Goal: Task Accomplishment & Management: Manage account settings

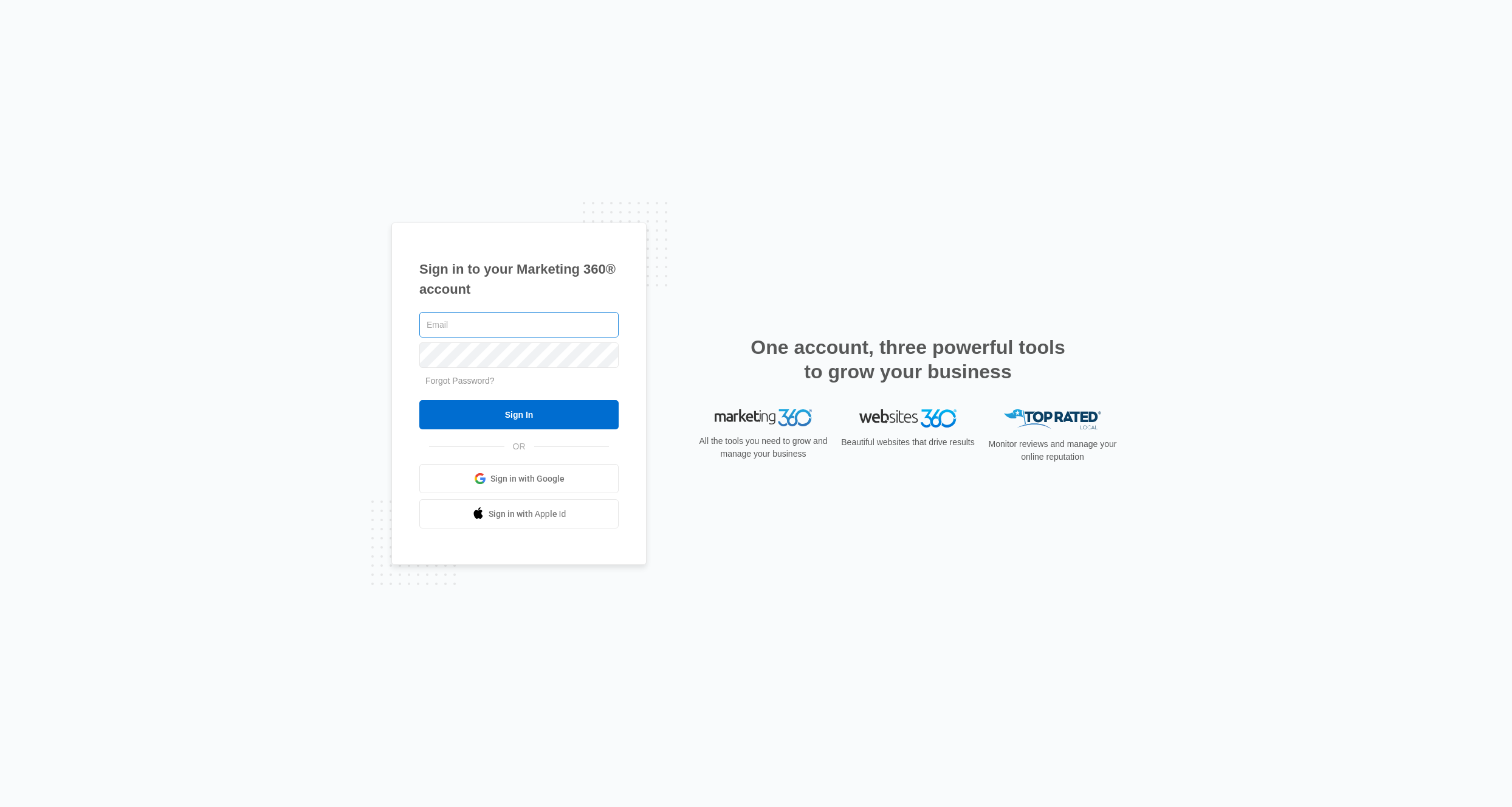
click at [507, 329] on input "text" at bounding box center [519, 325] width 199 height 26
type input "[EMAIL_ADDRESS][DOMAIN_NAME]"
click at [570, 416] on input "Sign In" at bounding box center [519, 414] width 199 height 29
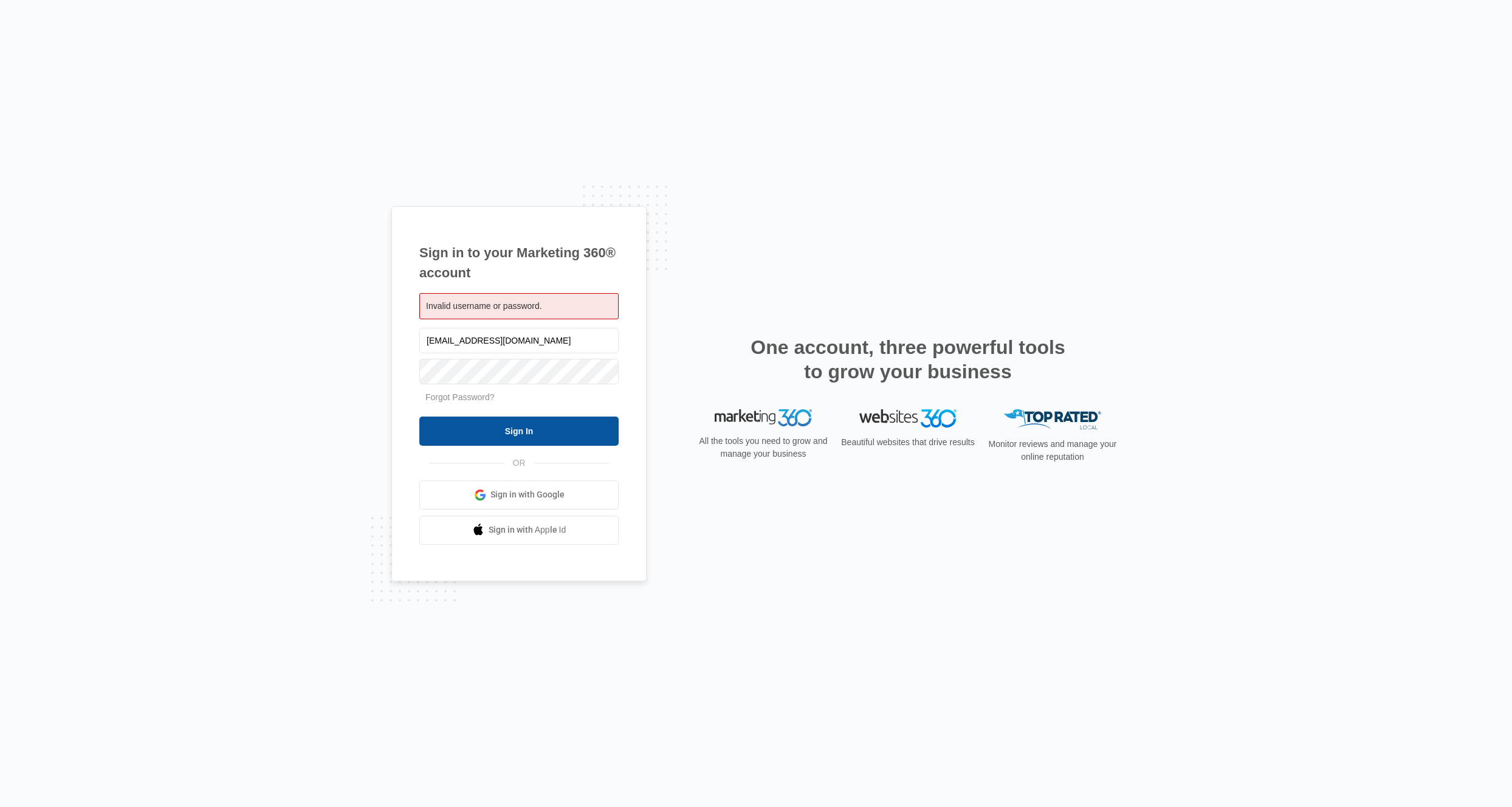
click at [577, 417] on input "Sign In" at bounding box center [519, 431] width 199 height 29
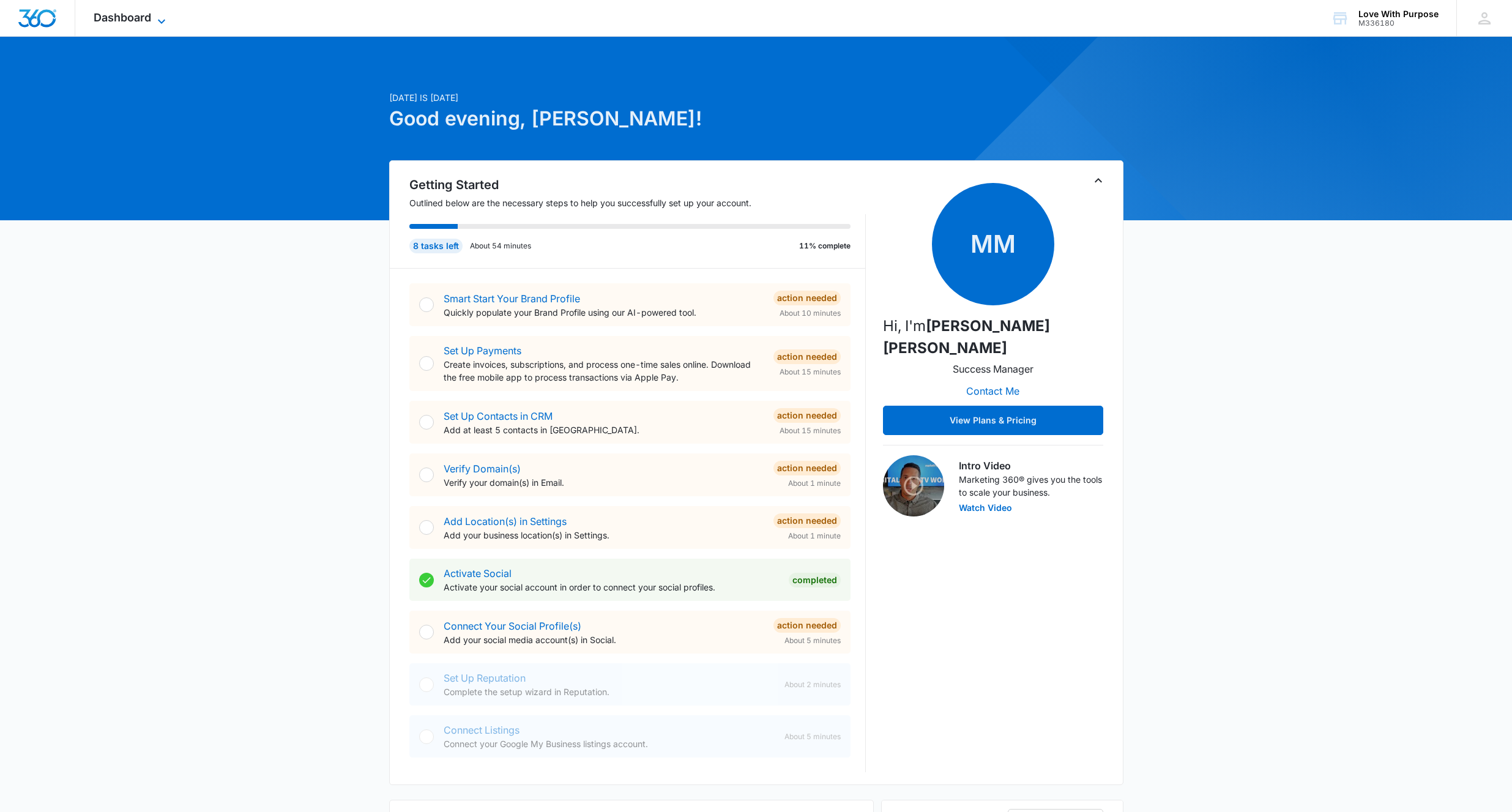
click at [134, 13] on span "Dashboard" at bounding box center [122, 17] width 57 height 13
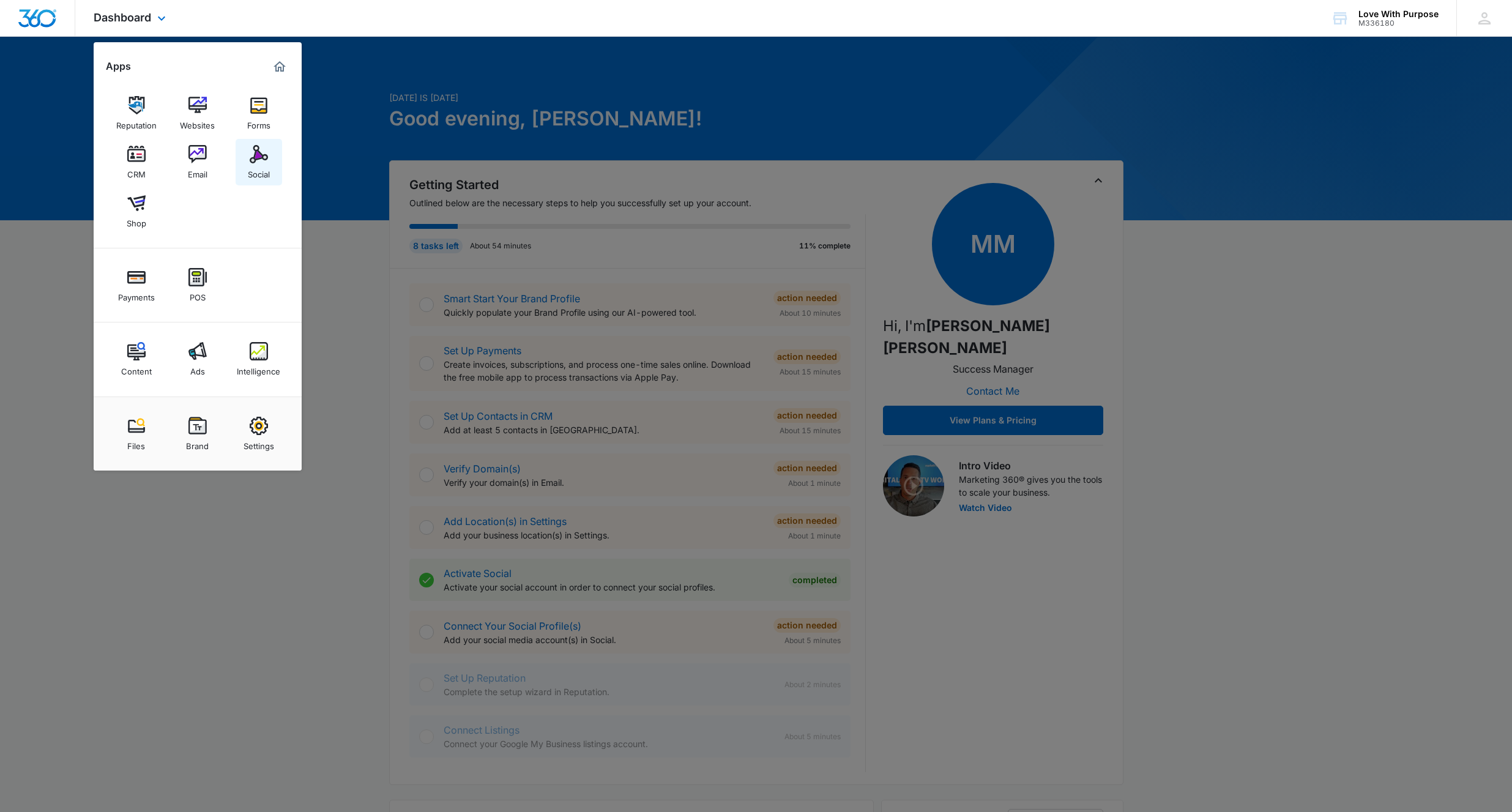
click at [253, 150] on img at bounding box center [258, 154] width 18 height 18
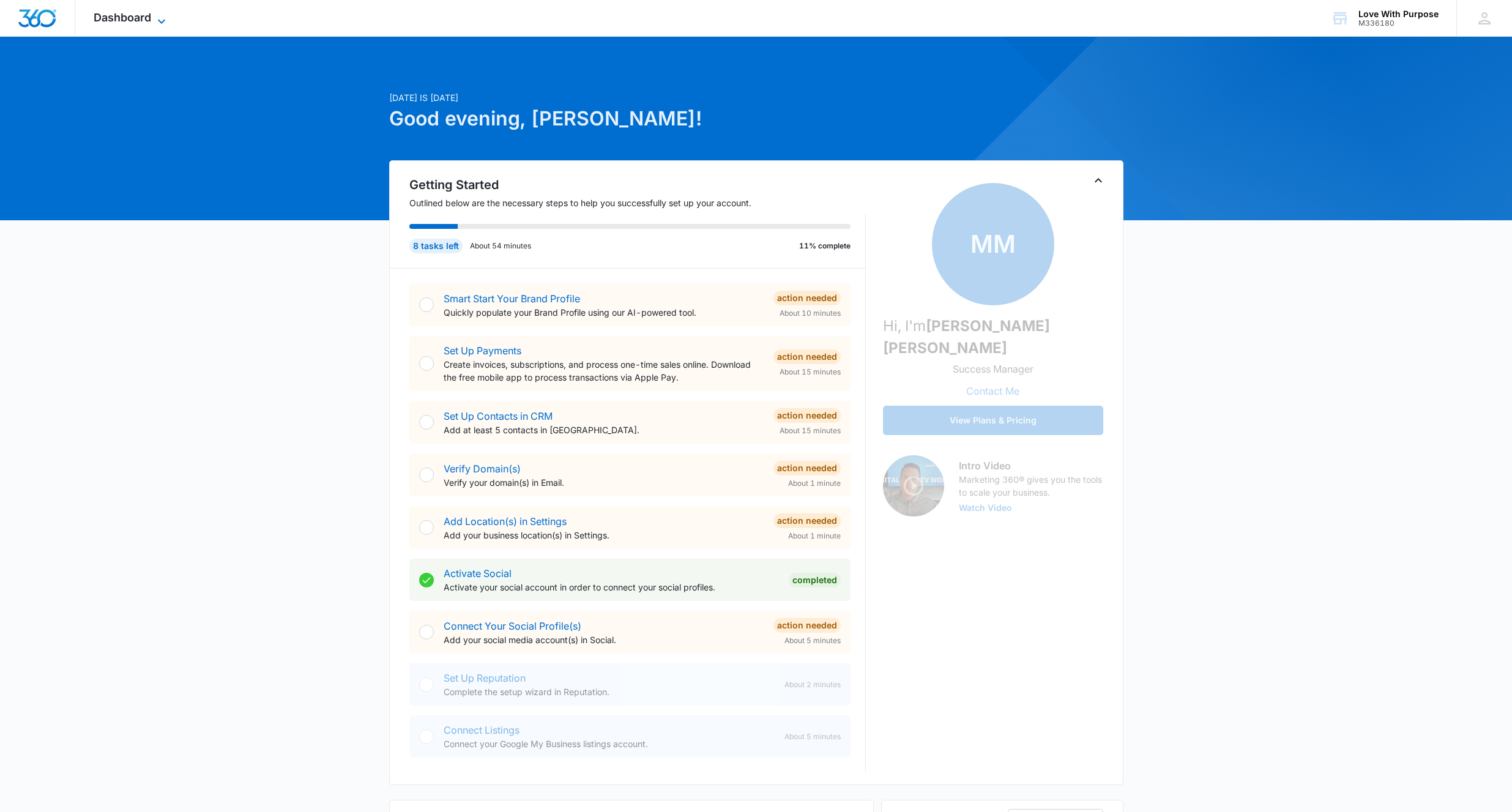
click at [142, 22] on span "Dashboard" at bounding box center [122, 17] width 57 height 13
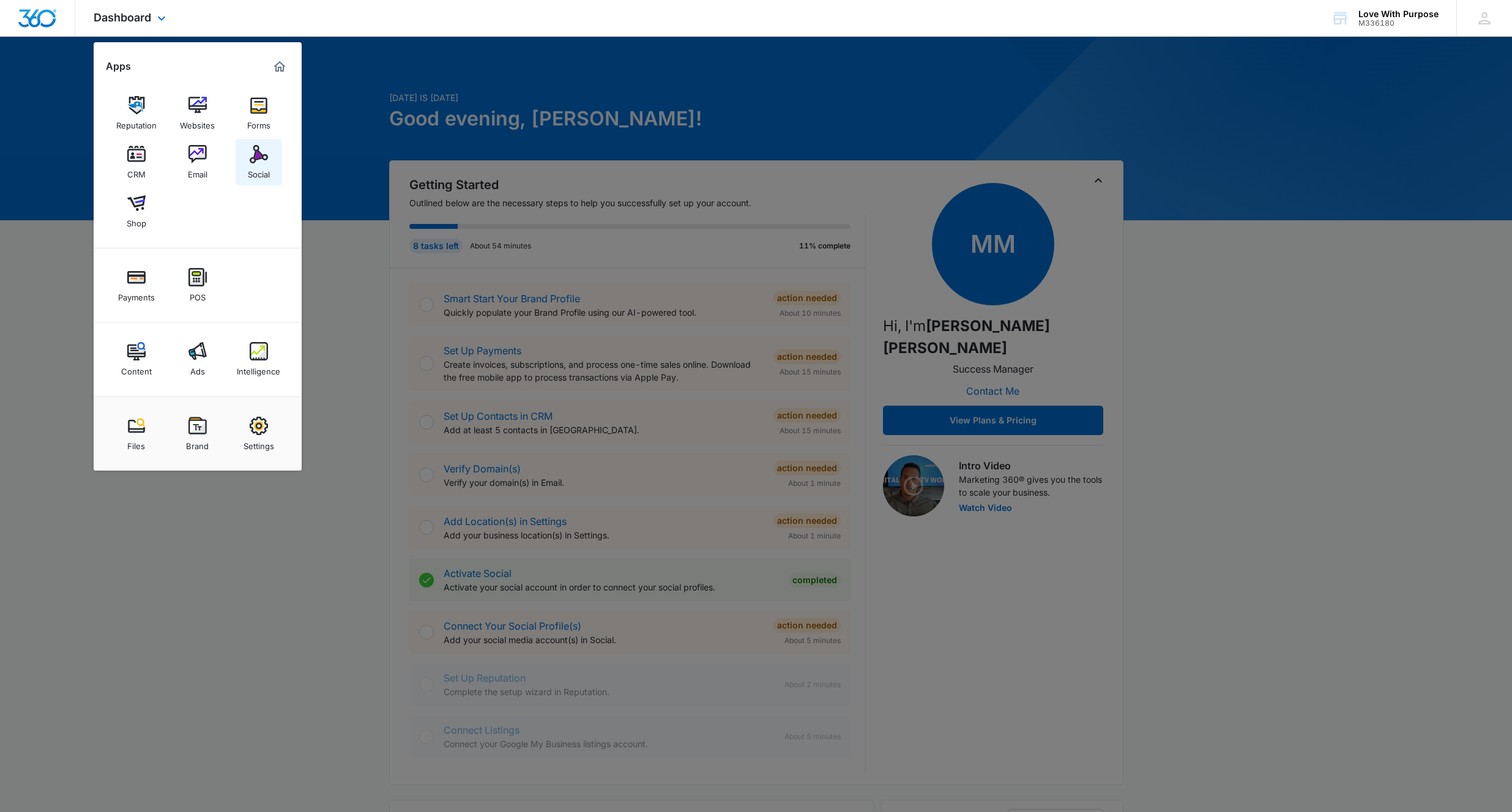
click at [266, 159] on img at bounding box center [258, 154] width 18 height 18
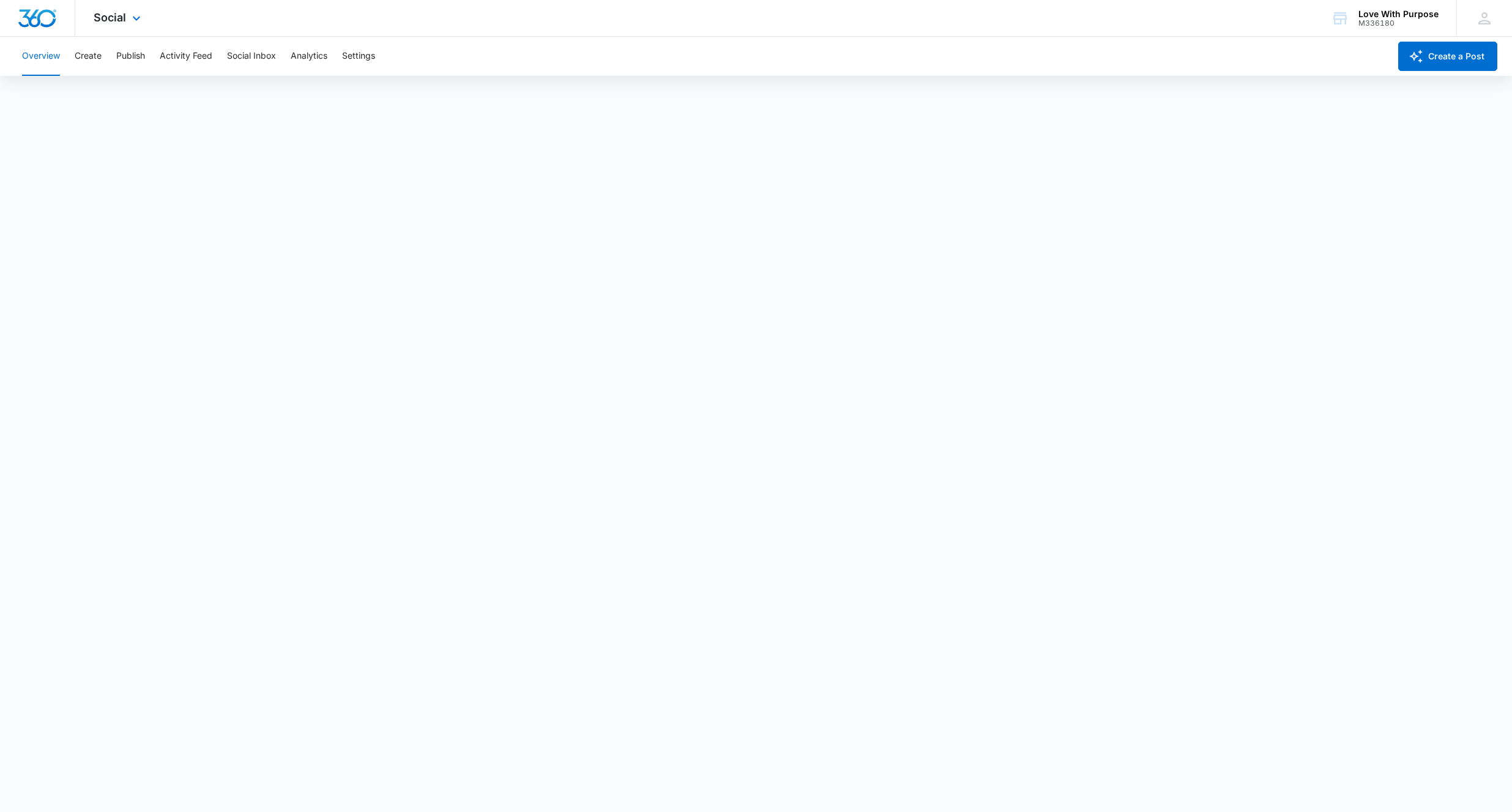
click at [19, 18] on img "Dashboard" at bounding box center [37, 18] width 39 height 18
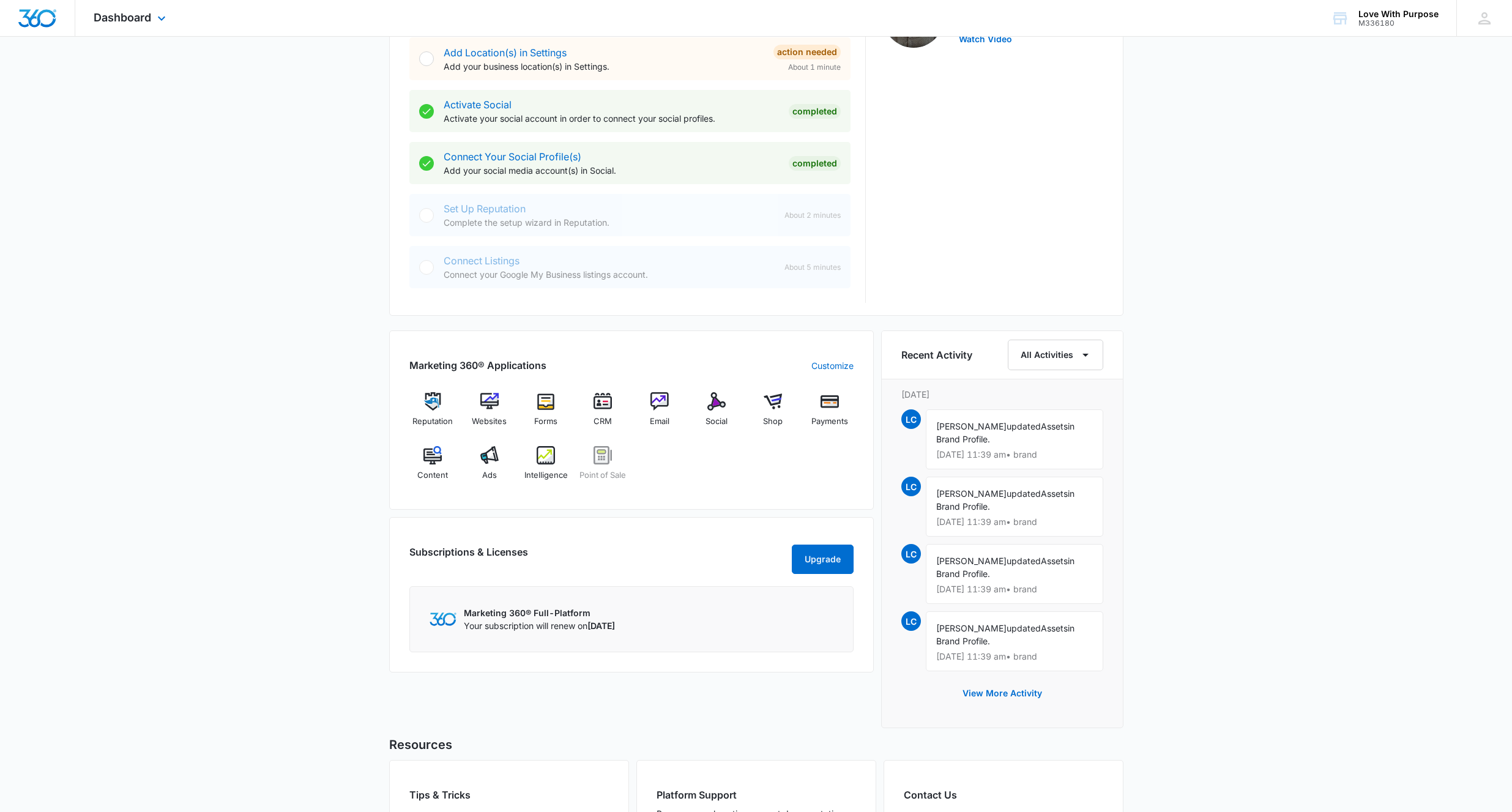
scroll to position [369, 0]
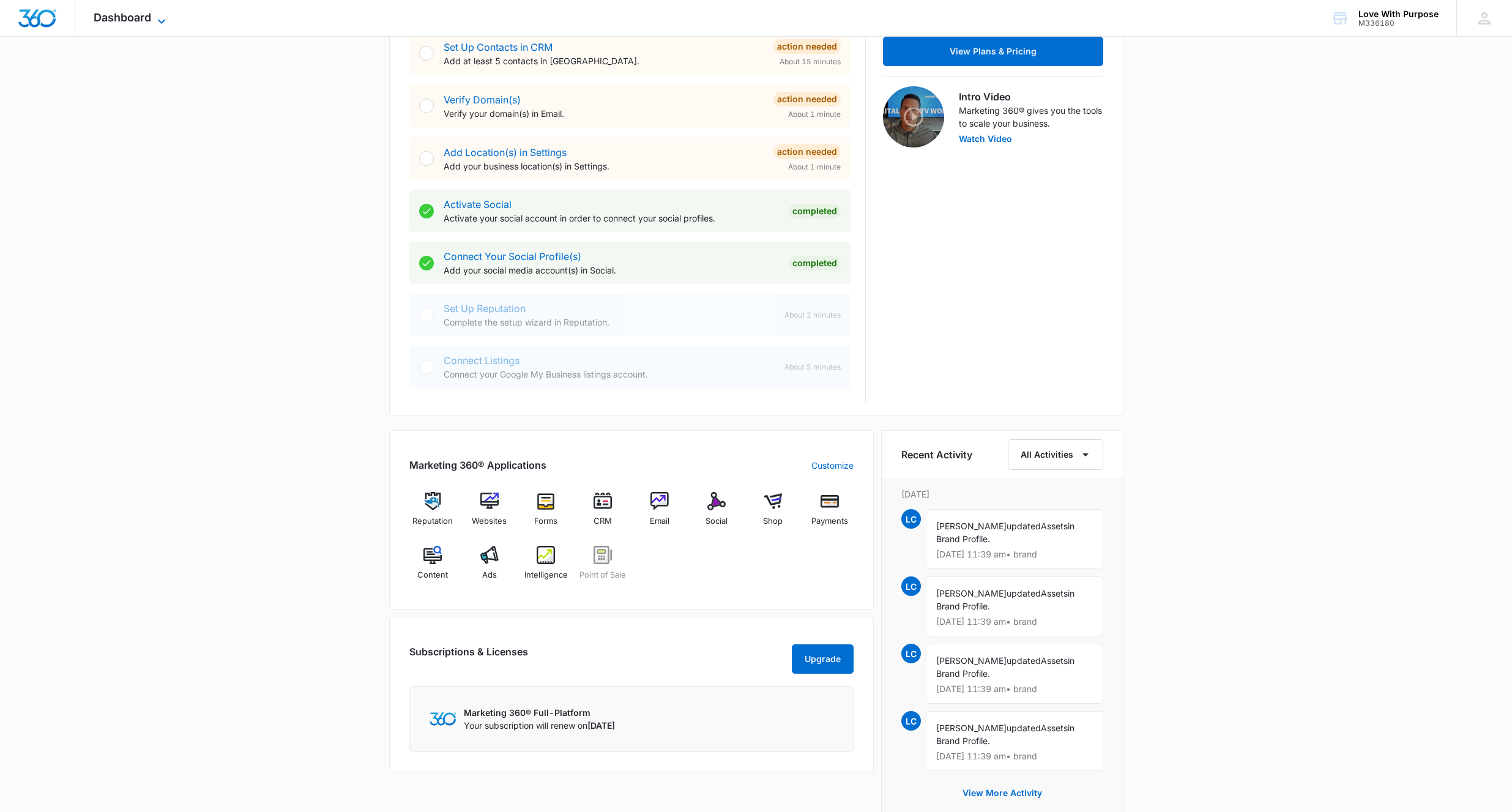
click at [151, 14] on span "Dashboard" at bounding box center [122, 17] width 57 height 13
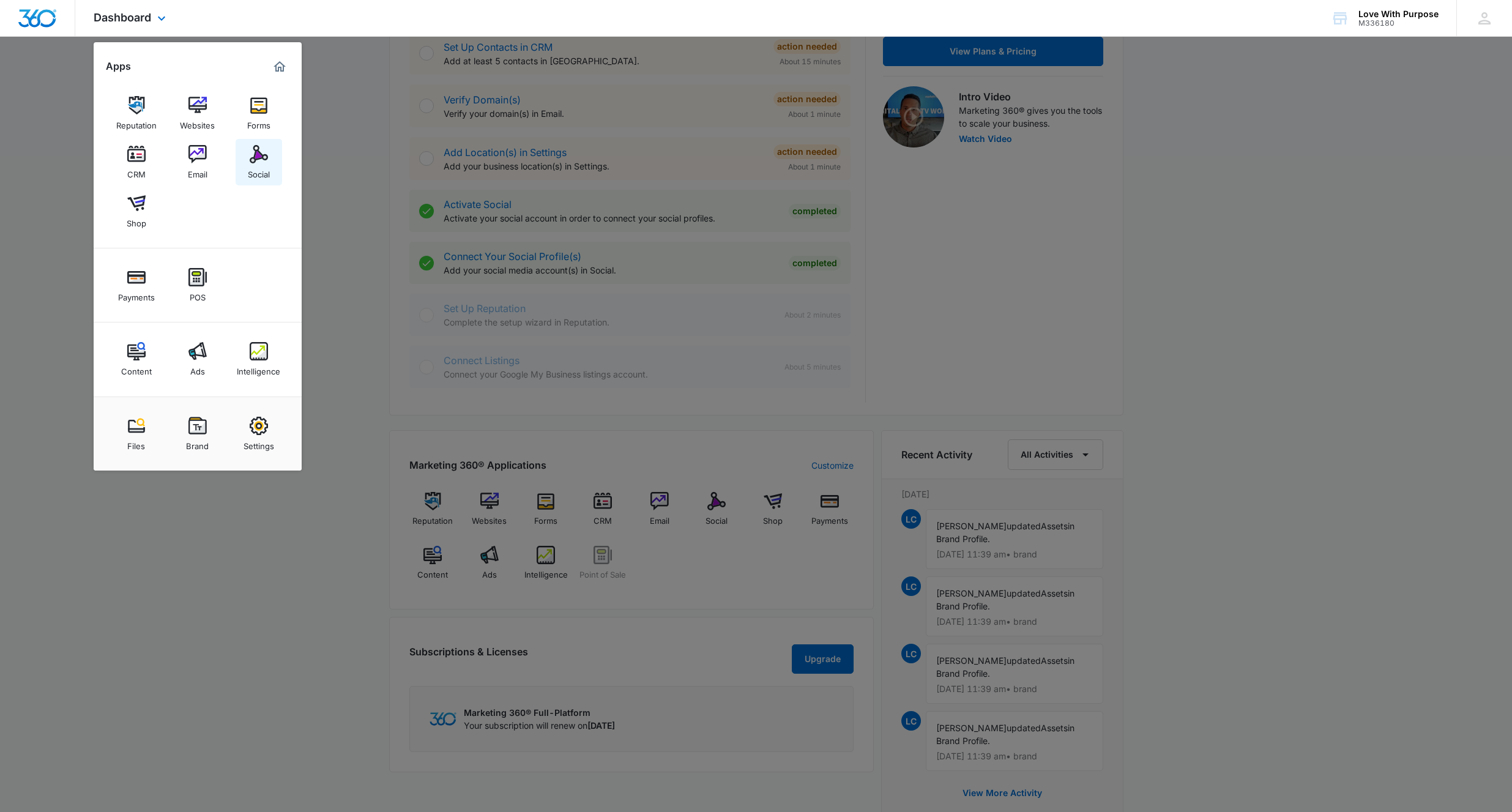
click at [258, 153] on img at bounding box center [258, 154] width 18 height 18
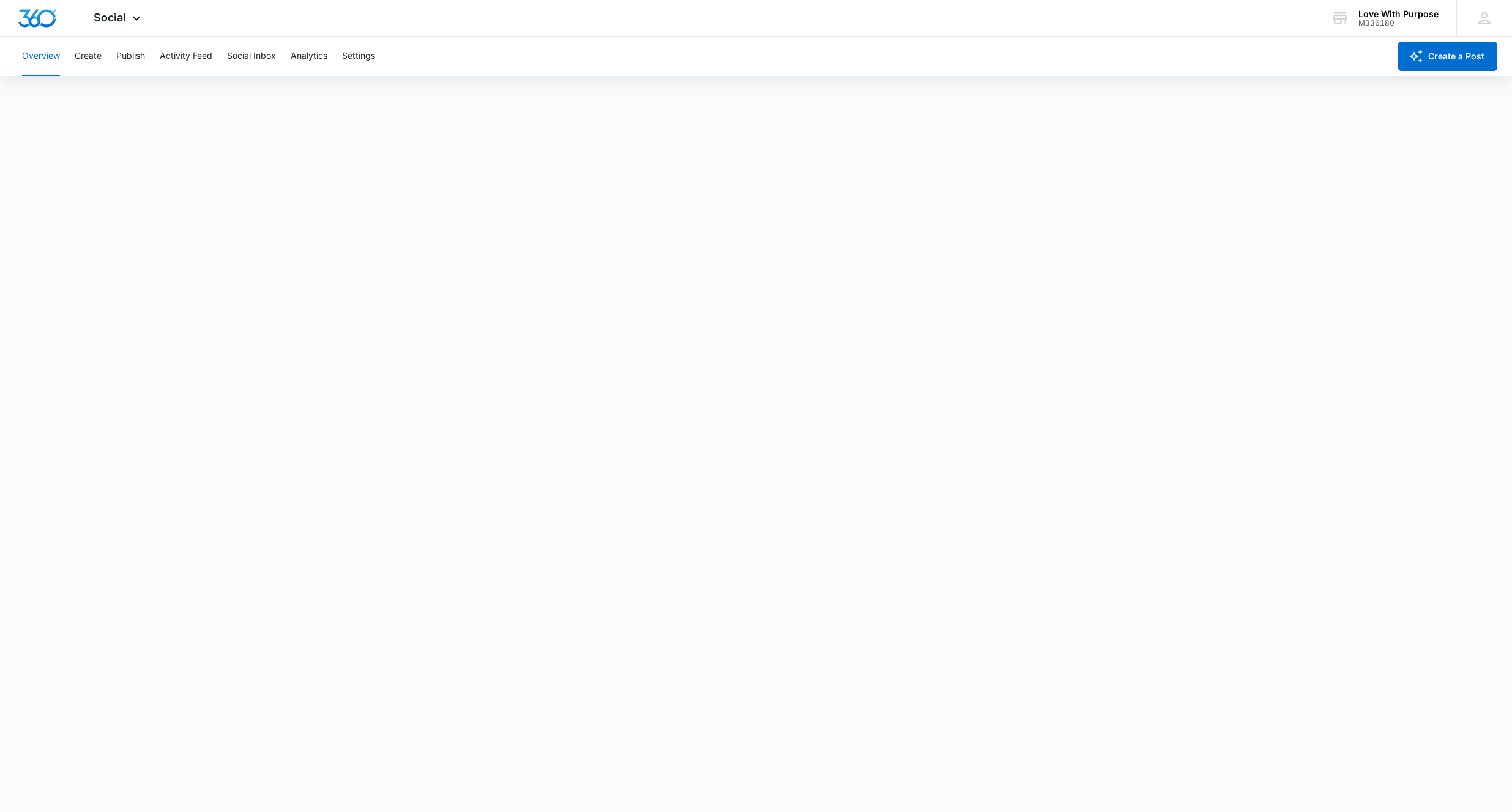
scroll to position [3, 0]
